Goal: Task Accomplishment & Management: Manage account settings

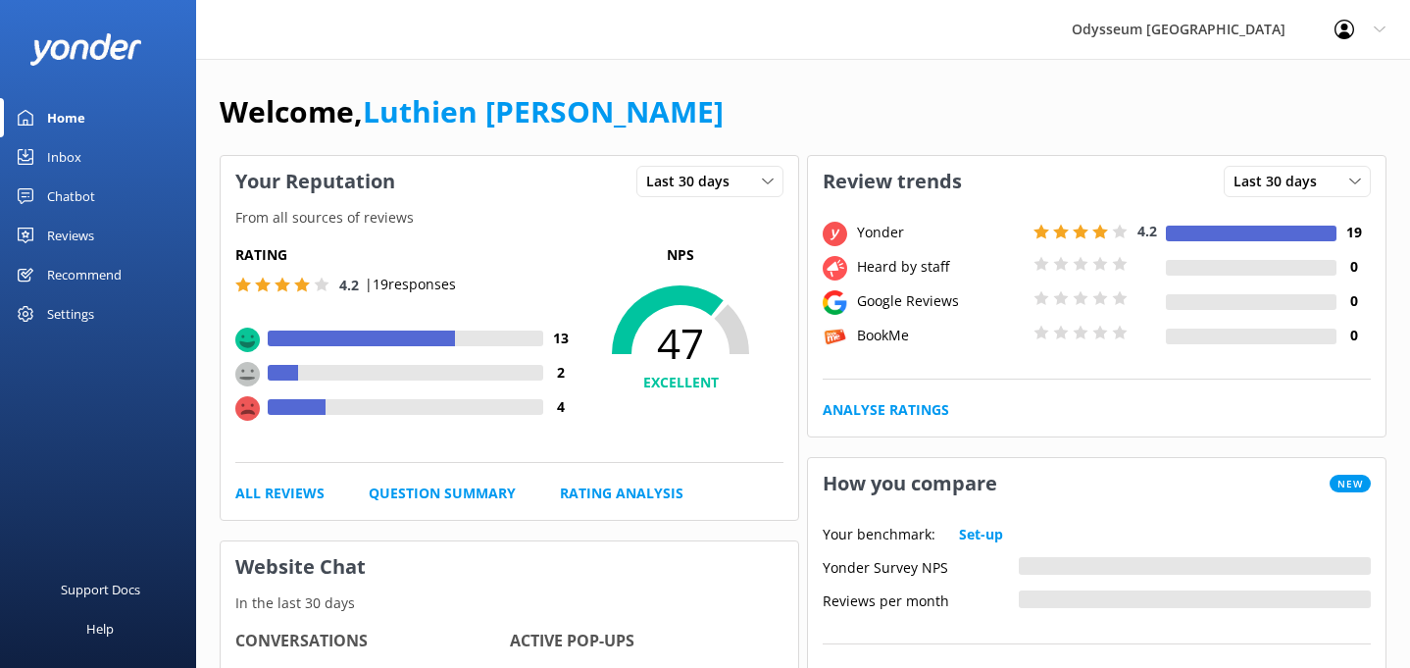
click at [127, 235] on link "Reviews" at bounding box center [98, 235] width 196 height 39
